Goal: Information Seeking & Learning: Learn about a topic

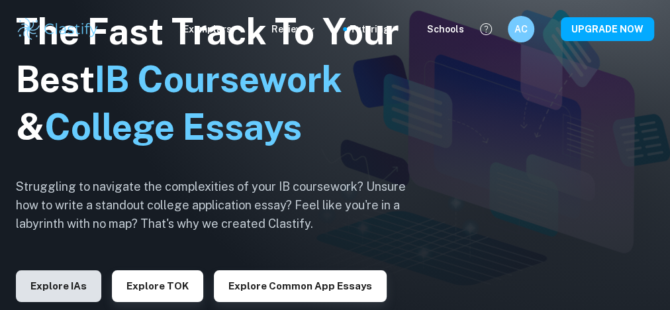
click at [64, 289] on button "Explore IAs" at bounding box center [58, 286] width 85 height 32
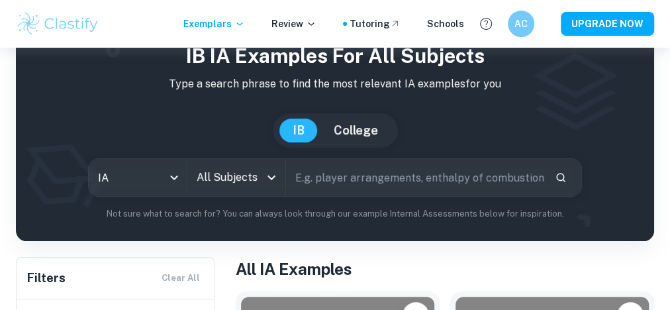
scroll to position [106, 0]
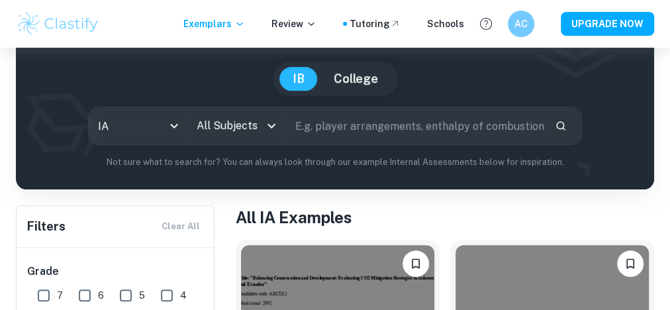
click at [353, 138] on input "text" at bounding box center [415, 125] width 258 height 37
type input "e coli"
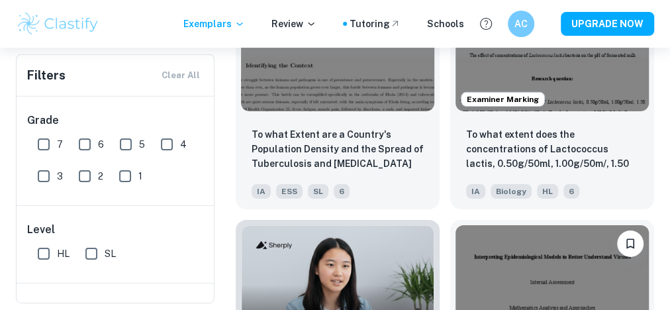
scroll to position [7153, 0]
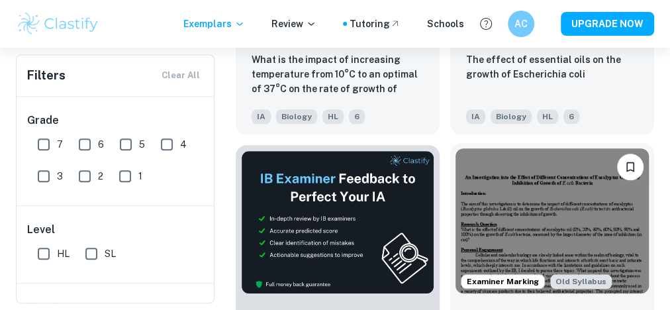
scroll to position [424, 0]
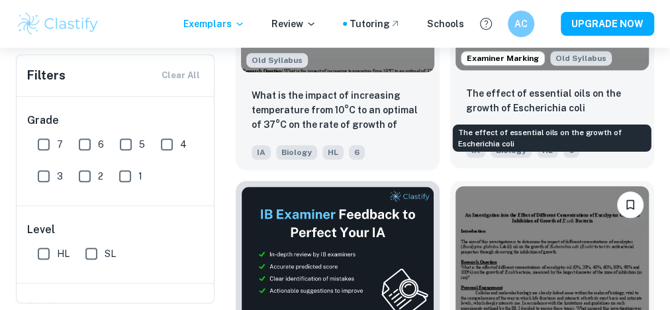
click at [524, 107] on p "The effect of essential oils on the growth of Escherichia coli" at bounding box center [552, 100] width 172 height 29
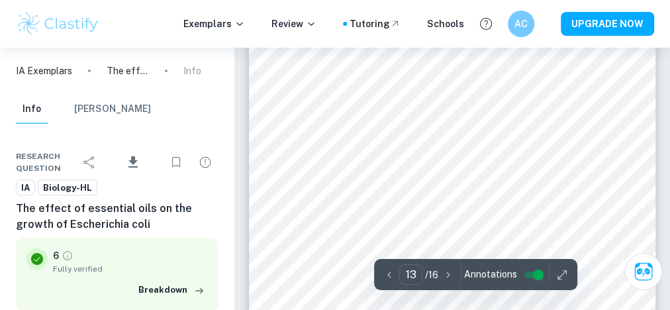
scroll to position [7471, 0]
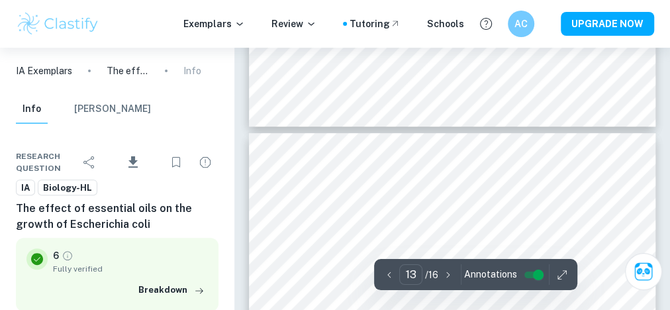
type input "14"
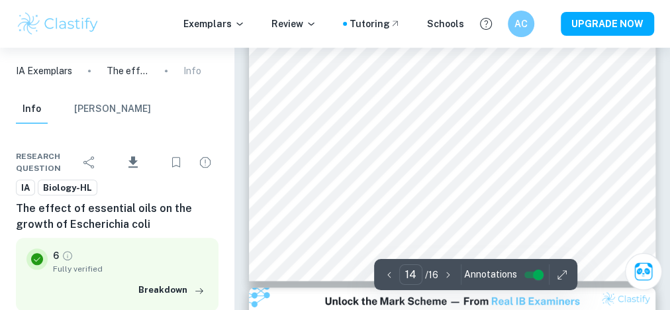
scroll to position [8107, 0]
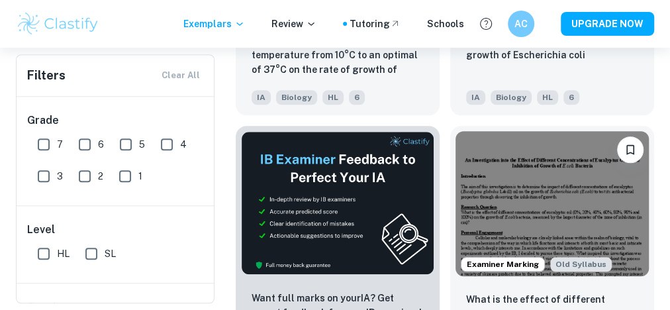
scroll to position [583, 0]
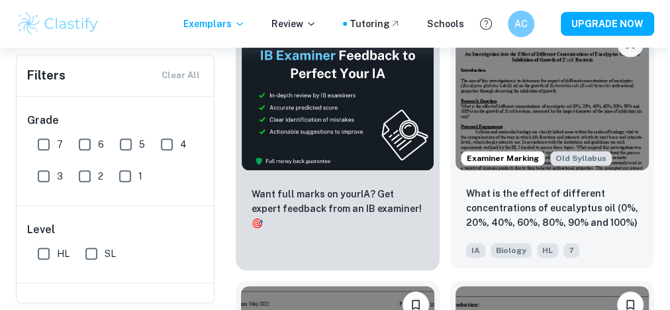
click at [594, 111] on img at bounding box center [552, 97] width 193 height 145
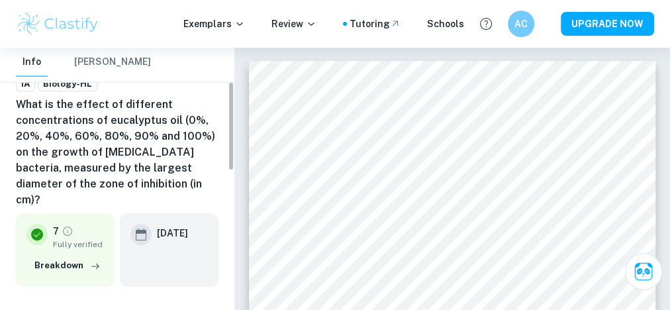
scroll to position [106, 0]
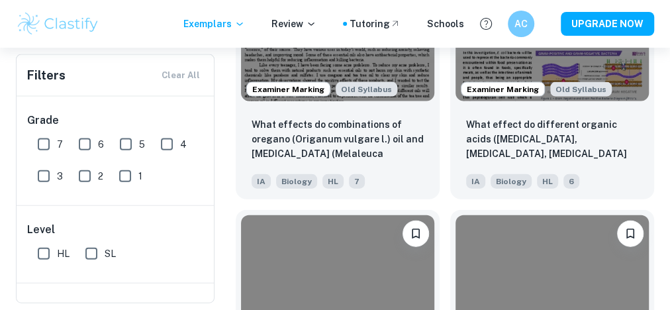
scroll to position [1378, 0]
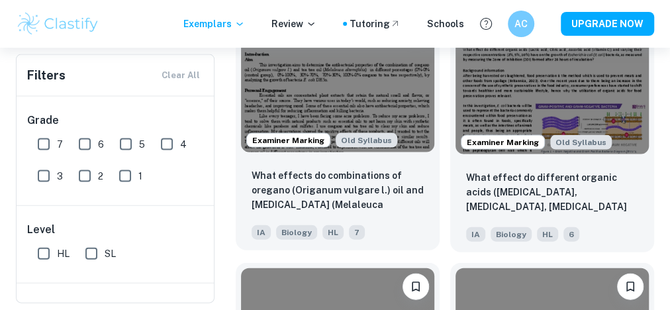
click at [383, 107] on img at bounding box center [337, 79] width 193 height 145
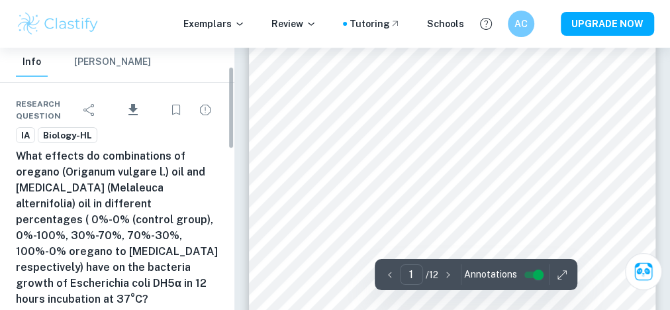
scroll to position [106, 0]
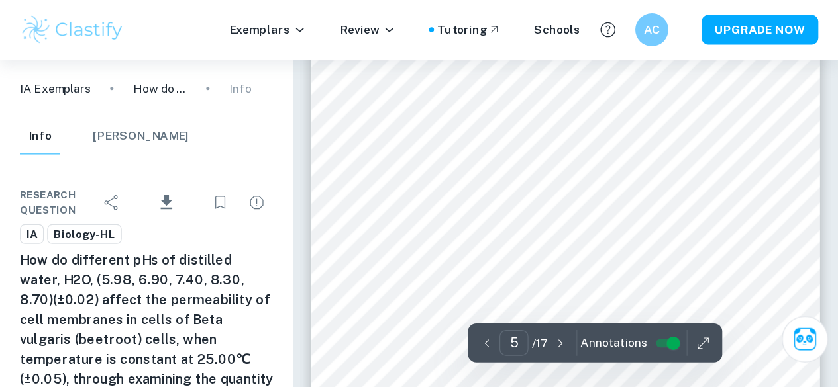
scroll to position [2384, 0]
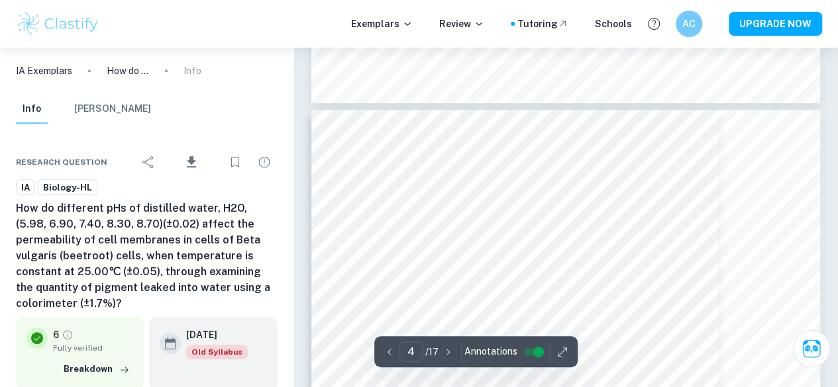
type input "5"
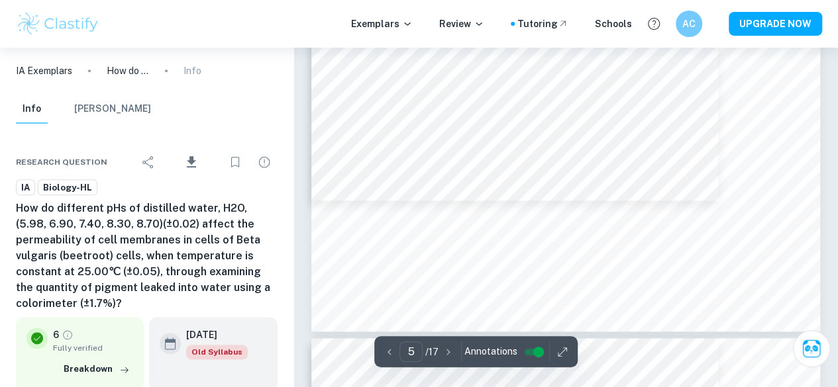
scroll to position [3128, 0]
